Goal: Task Accomplishment & Management: Manage account settings

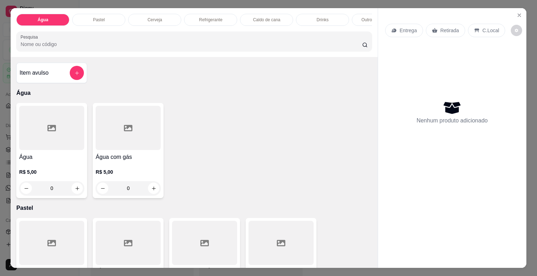
select select "ALL"
select select "0"
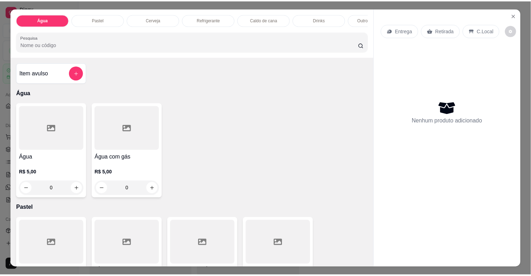
scroll to position [29, 0]
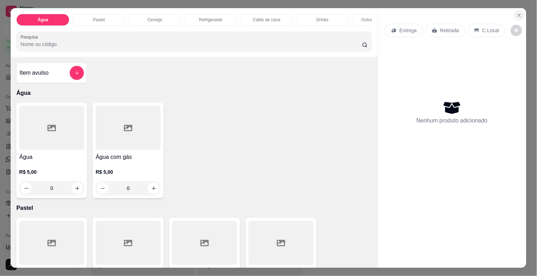
click at [518, 12] on icon "Close" at bounding box center [520, 15] width 6 height 6
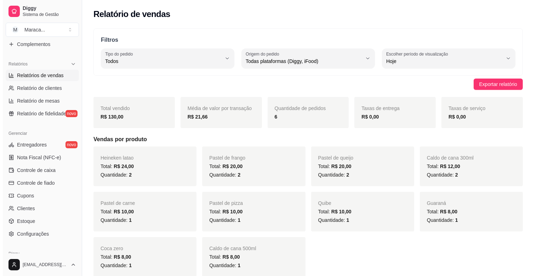
scroll to position [201, 0]
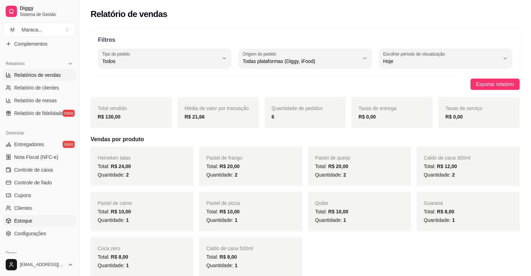
click at [17, 216] on link "Estoque" at bounding box center [39, 220] width 73 height 11
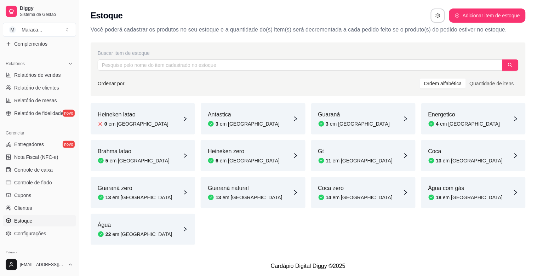
click at [183, 112] on div "Heineken latao 0 em [GEOGRAPHIC_DATA]" at bounding box center [143, 118] width 104 height 31
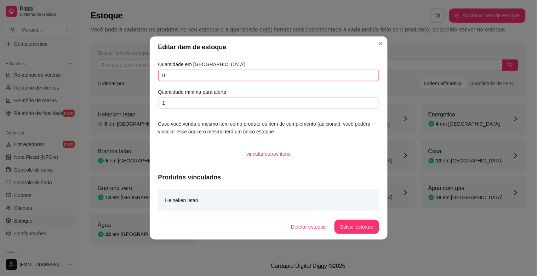
click at [200, 79] on input "0" at bounding box center [268, 75] width 221 height 11
type input "12"
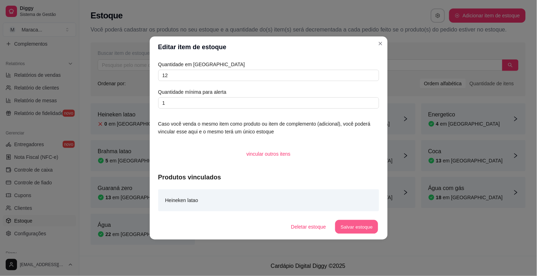
click at [348, 224] on button "Salvar estoque" at bounding box center [356, 227] width 43 height 14
